Goal: Task Accomplishment & Management: Manage account settings

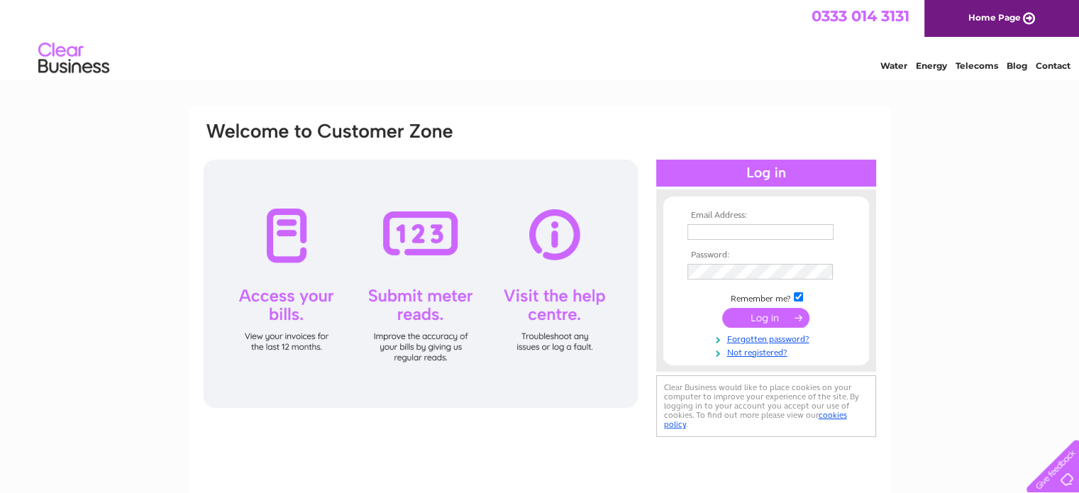
type input "a.robinson988@btinternet.com"
click at [773, 327] on input "submit" at bounding box center [765, 318] width 87 height 20
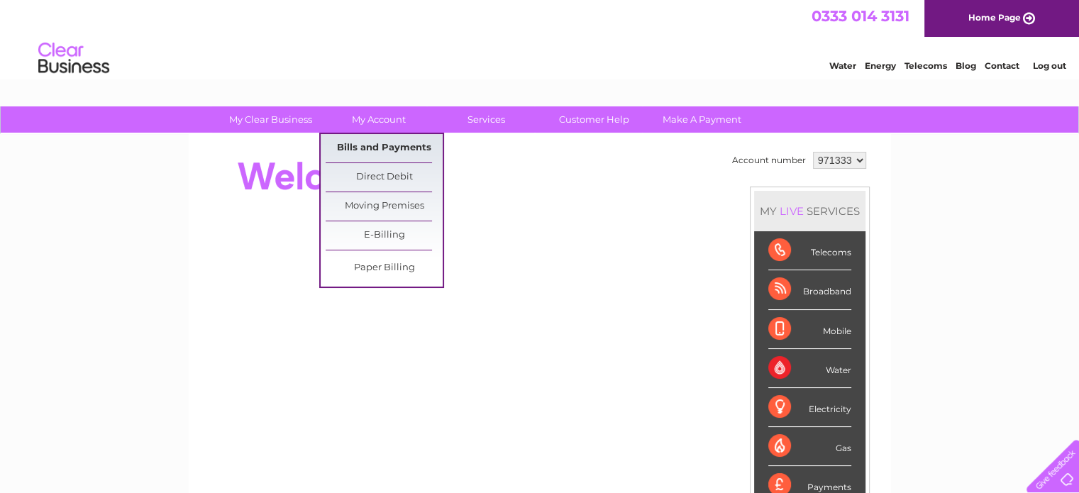
click at [365, 140] on link "Bills and Payments" at bounding box center [384, 148] width 117 height 28
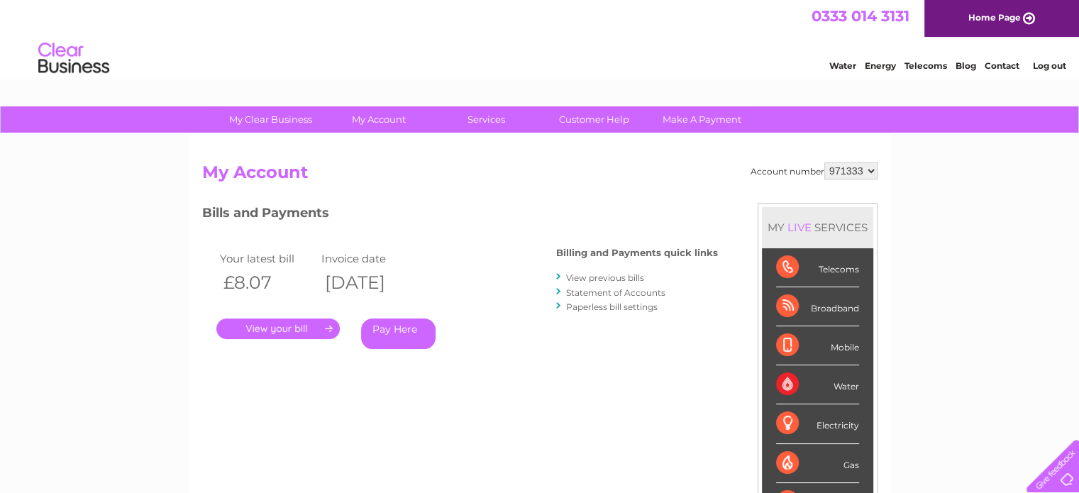
click at [602, 277] on link "View previous bills" at bounding box center [605, 277] width 78 height 11
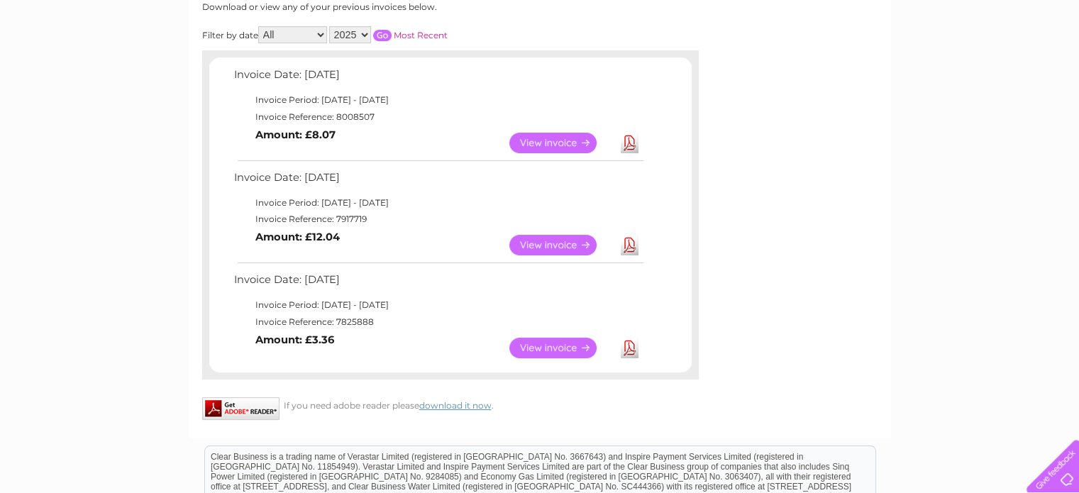
scroll to position [213, 0]
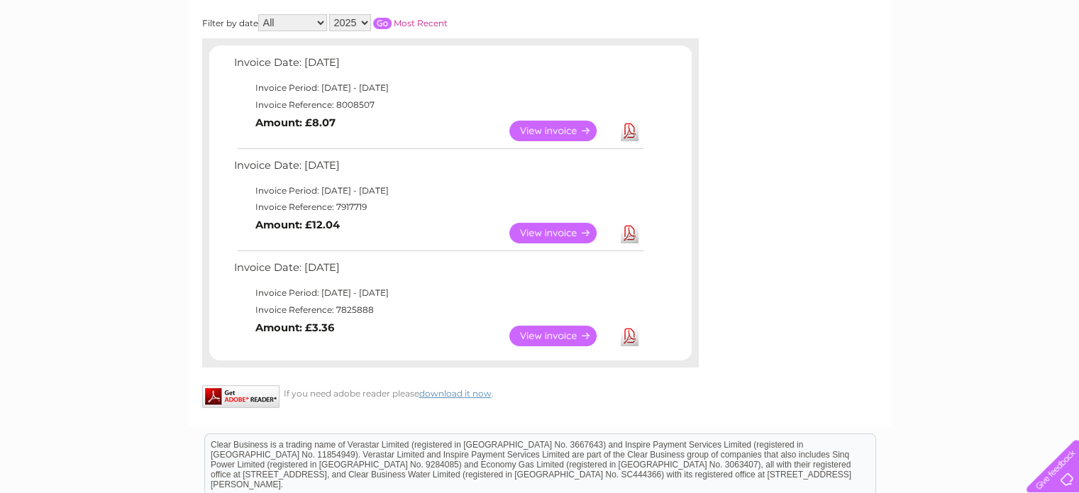
click at [550, 130] on link "View" at bounding box center [561, 131] width 104 height 21
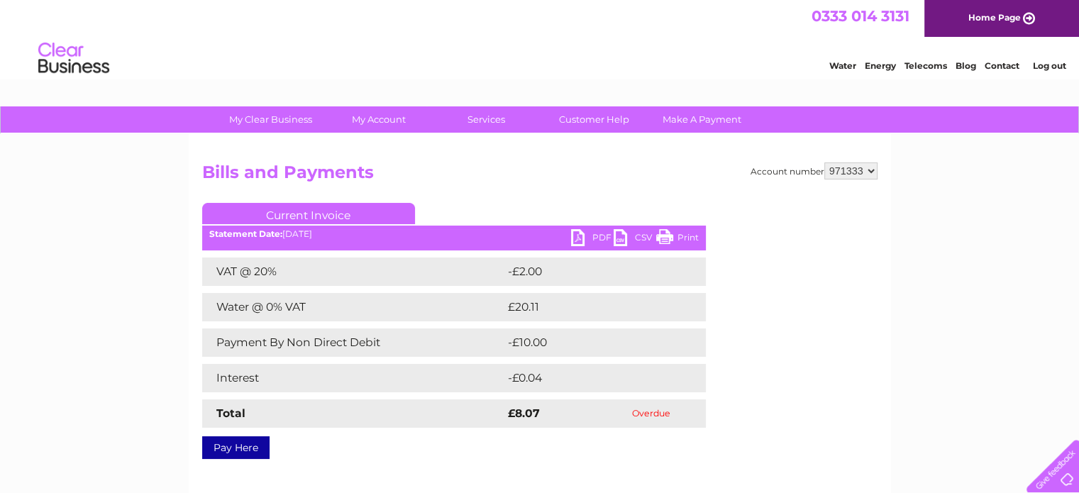
click at [582, 236] on link "PDF" at bounding box center [592, 239] width 43 height 21
click at [593, 232] on link "PDF" at bounding box center [592, 239] width 43 height 21
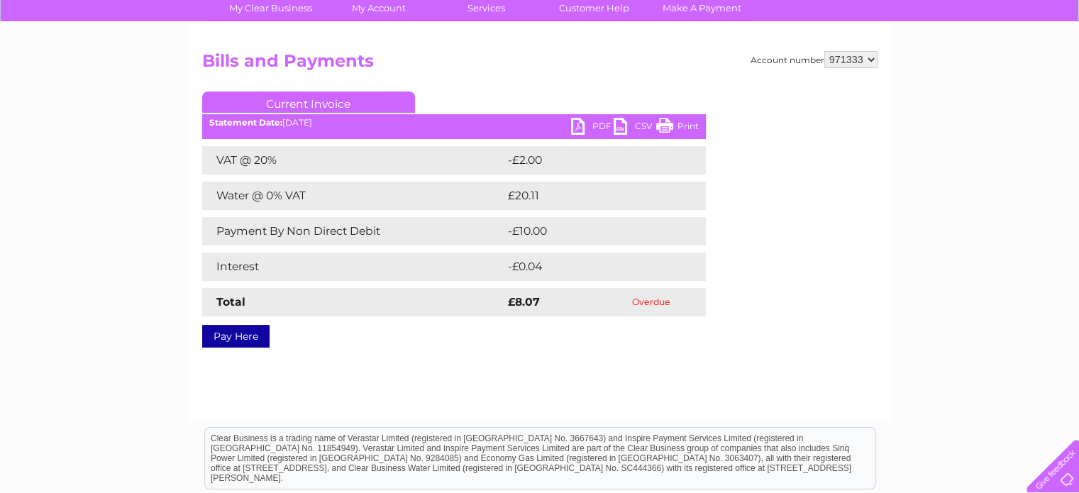
scroll to position [213, 0]
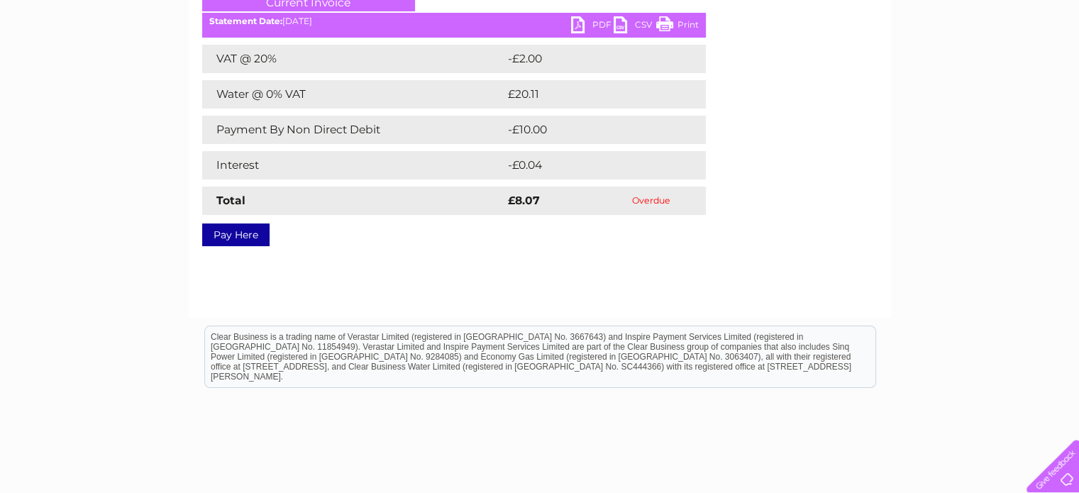
click at [243, 237] on link "Pay Here" at bounding box center [235, 234] width 67 height 23
click at [234, 230] on link "Pay Here" at bounding box center [235, 234] width 67 height 23
click at [238, 234] on link "Pay Here" at bounding box center [235, 234] width 67 height 23
